Goal: Transaction & Acquisition: Purchase product/service

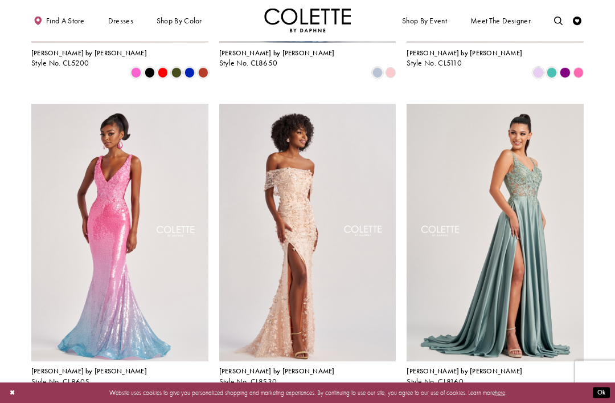
scroll to position [1433, 0]
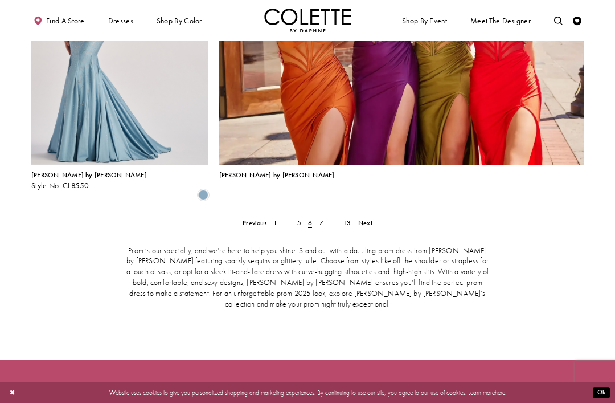
click at [369, 218] on span "Next" at bounding box center [365, 222] width 14 height 9
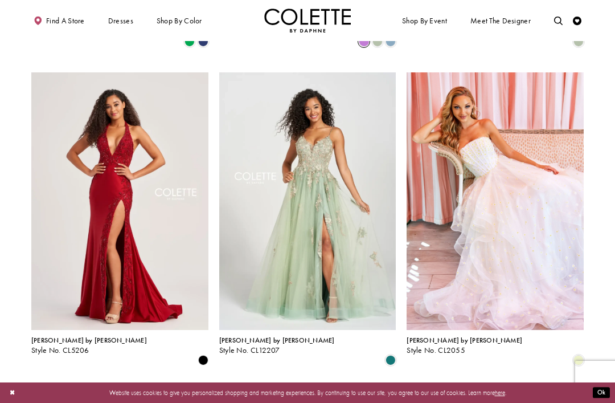
scroll to position [828, 0]
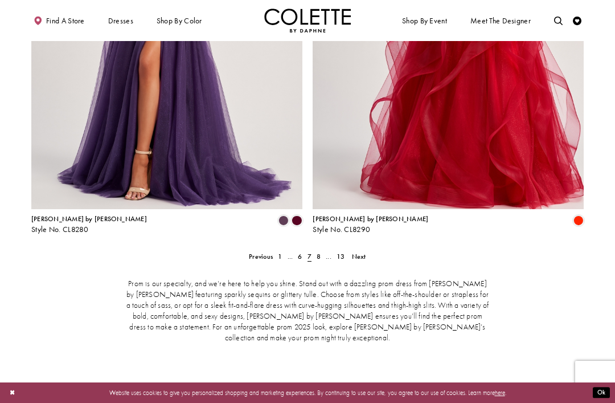
click at [368, 250] on link "Next" at bounding box center [358, 256] width 19 height 13
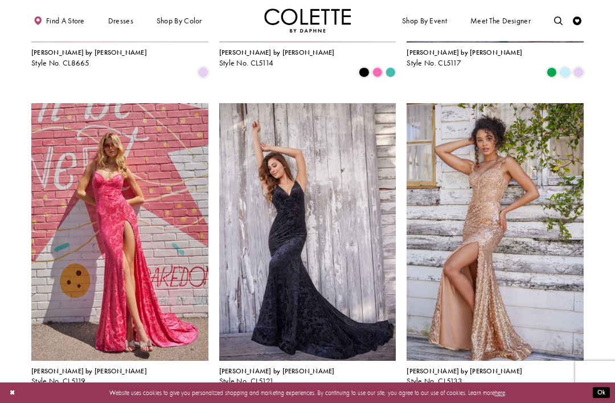
scroll to position [798, 0]
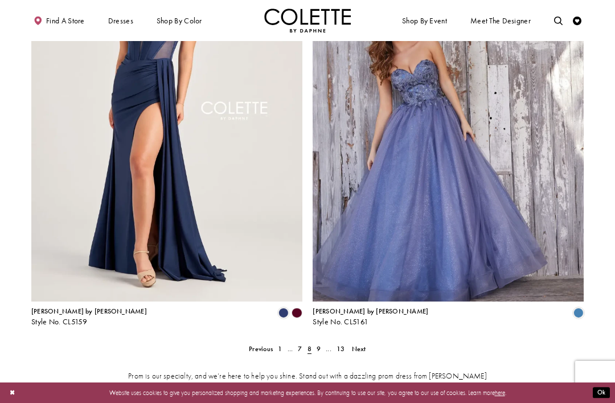
click at [367, 342] on link "Next" at bounding box center [358, 348] width 19 height 13
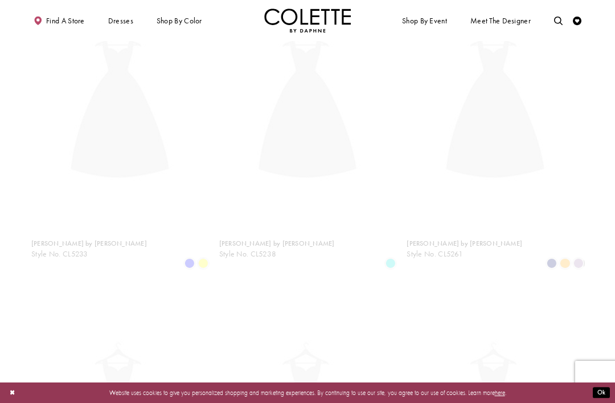
scroll to position [221, 0]
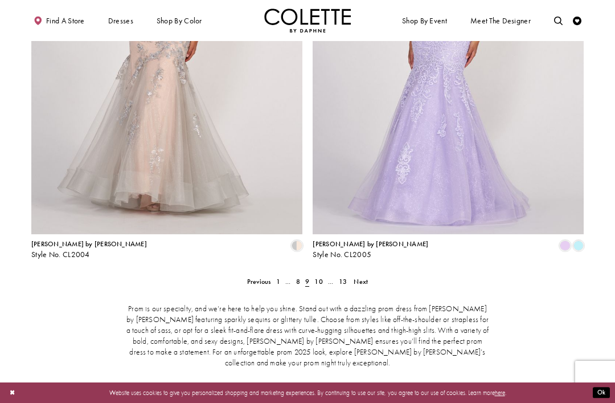
click at [370, 275] on link "Next" at bounding box center [360, 281] width 19 height 13
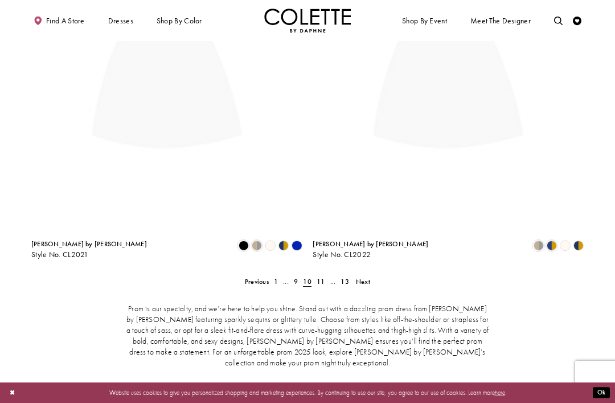
scroll to position [221, 0]
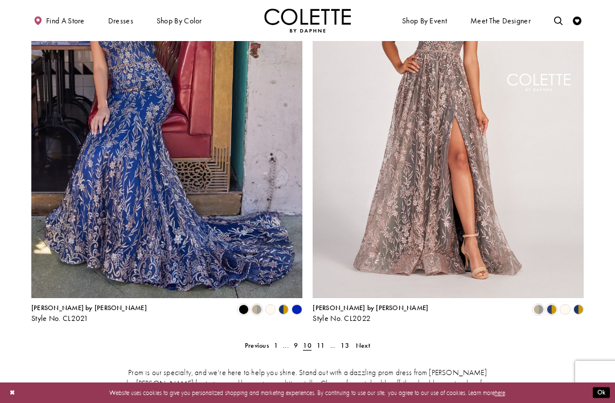
click at [366, 341] on span "Next" at bounding box center [363, 345] width 14 height 9
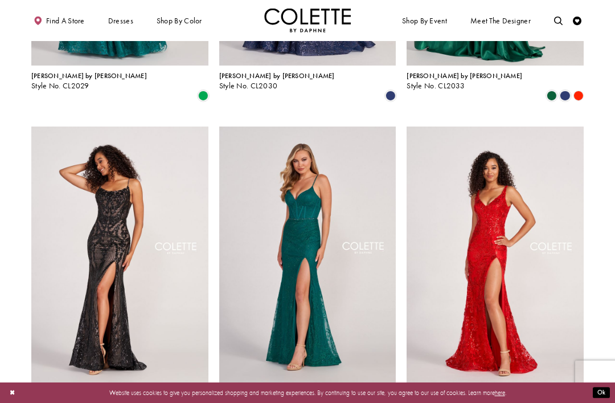
scroll to position [1092, 0]
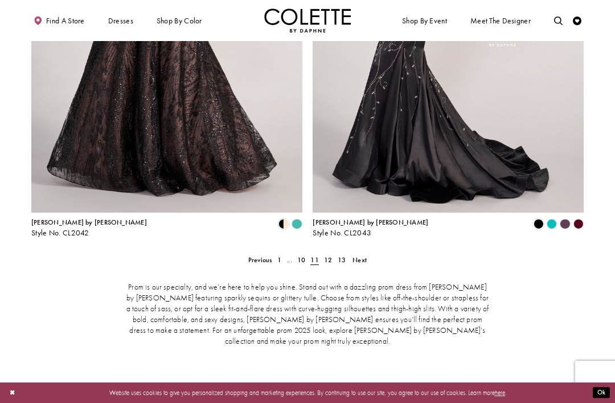
click at [362, 255] on span "Next" at bounding box center [360, 259] width 14 height 9
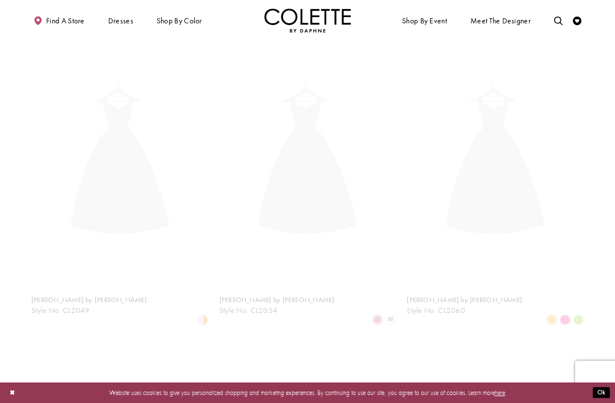
scroll to position [221, 0]
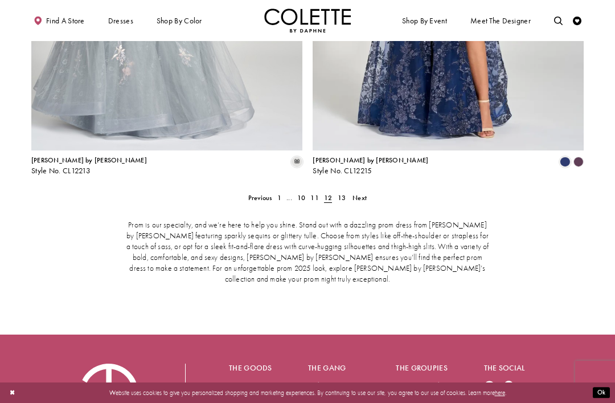
click at [367, 191] on link "Next" at bounding box center [359, 197] width 19 height 13
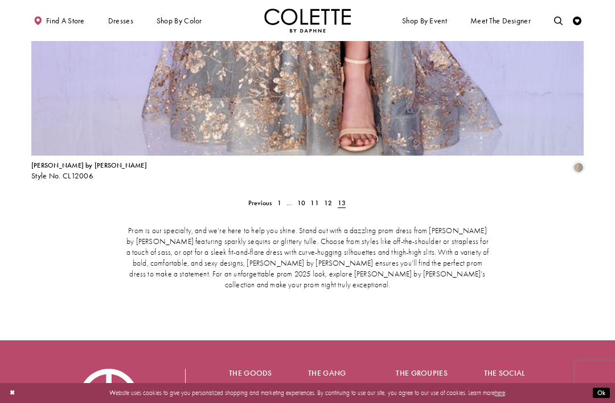
scroll to position [1865, 0]
